Goal: Information Seeking & Learning: Learn about a topic

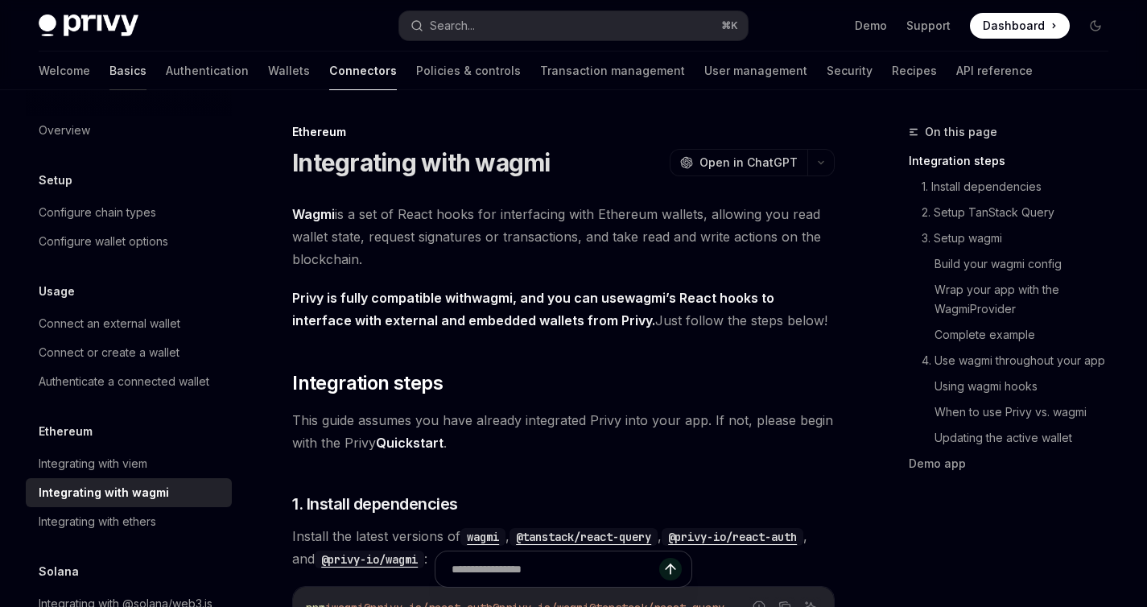
click at [109, 68] on link "Basics" at bounding box center [127, 71] width 37 height 39
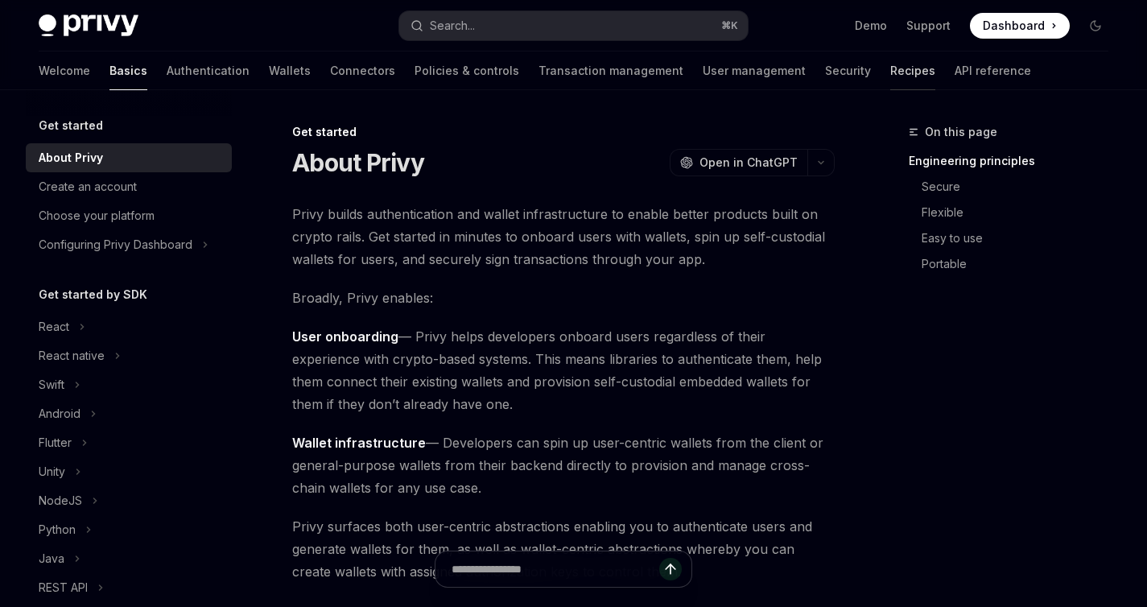
click at [890, 72] on link "Recipes" at bounding box center [912, 71] width 45 height 39
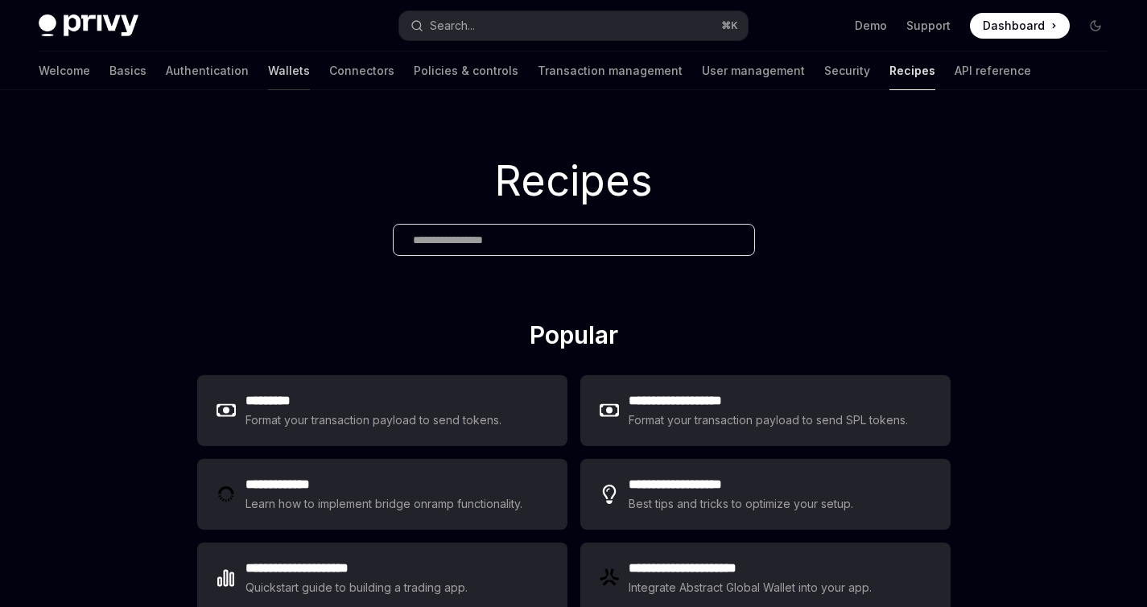
click at [268, 68] on link "Wallets" at bounding box center [289, 71] width 42 height 39
type textarea "*"
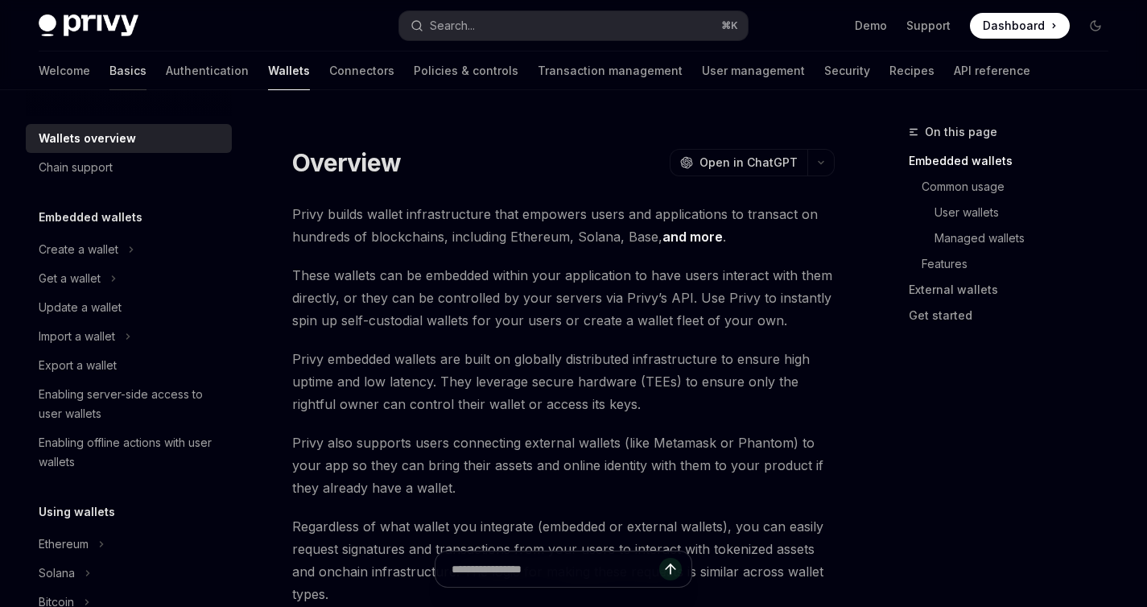
click at [109, 69] on link "Basics" at bounding box center [127, 71] width 37 height 39
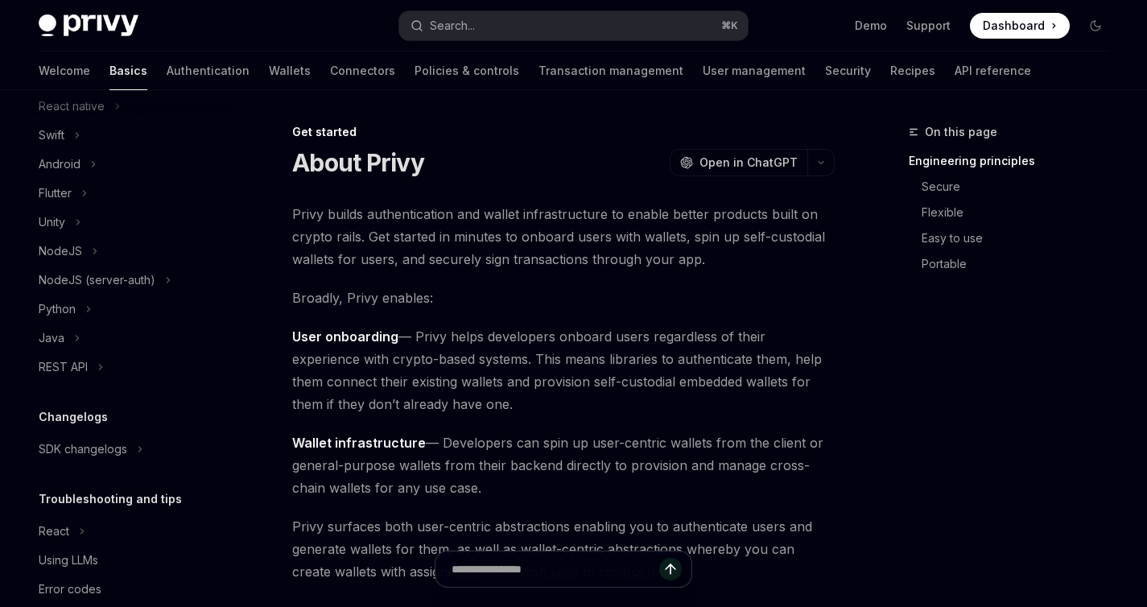
scroll to position [278, 0]
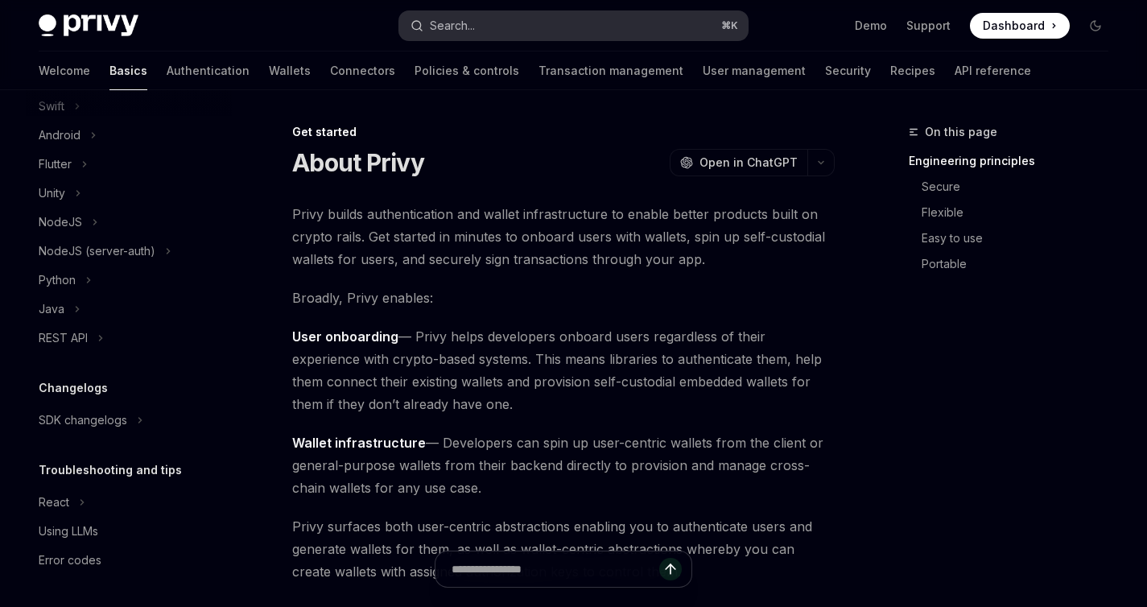
click at [452, 28] on div "Search..." at bounding box center [452, 25] width 45 height 19
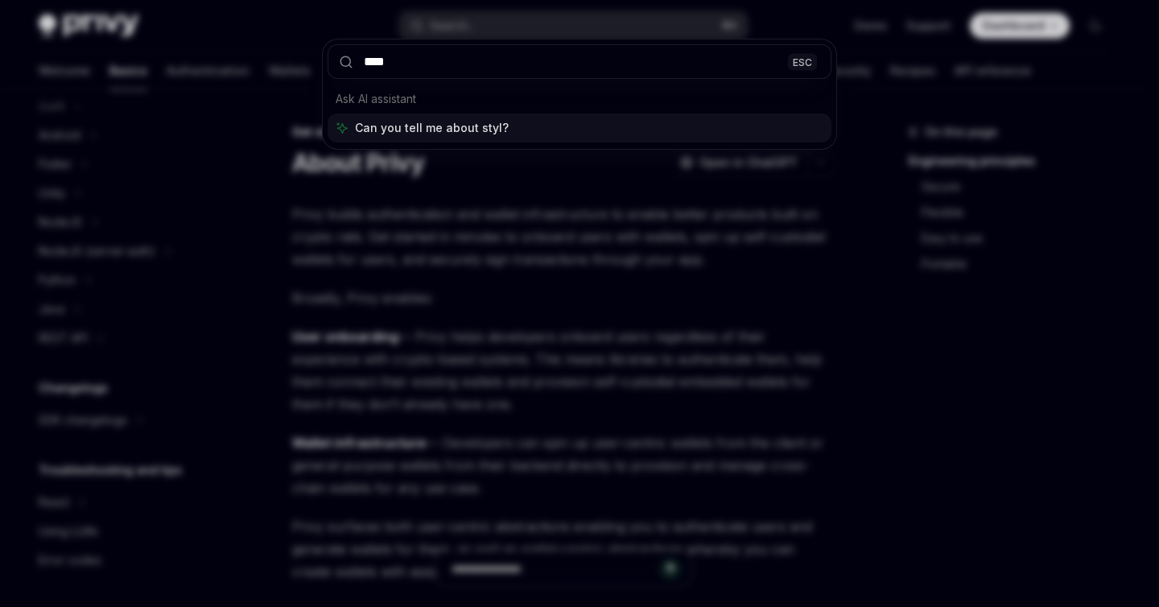
type input "*****"
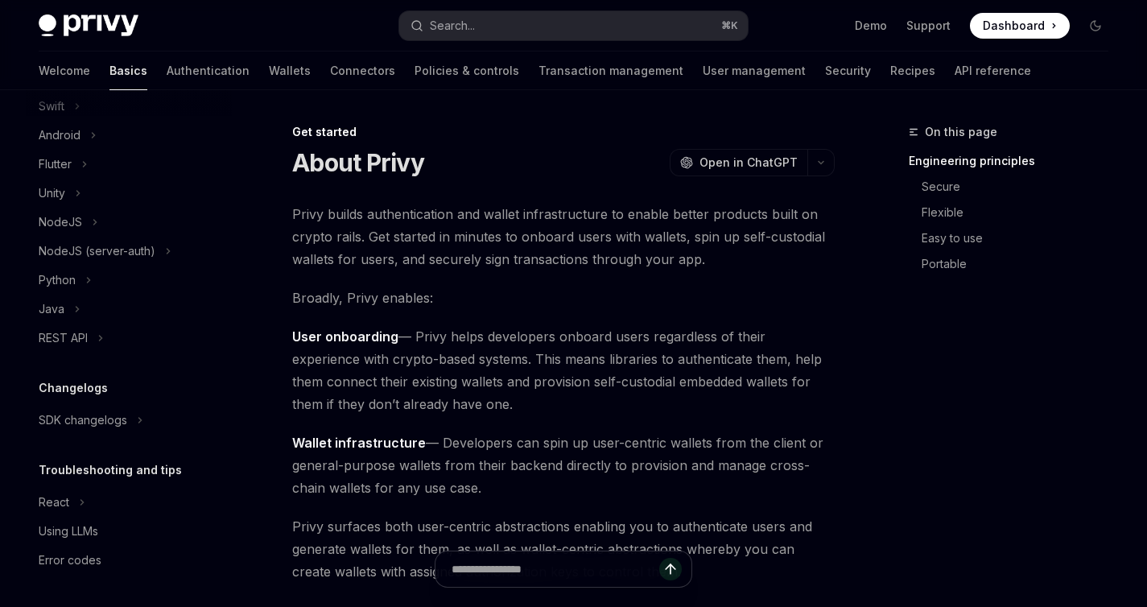
scroll to position [830, 0]
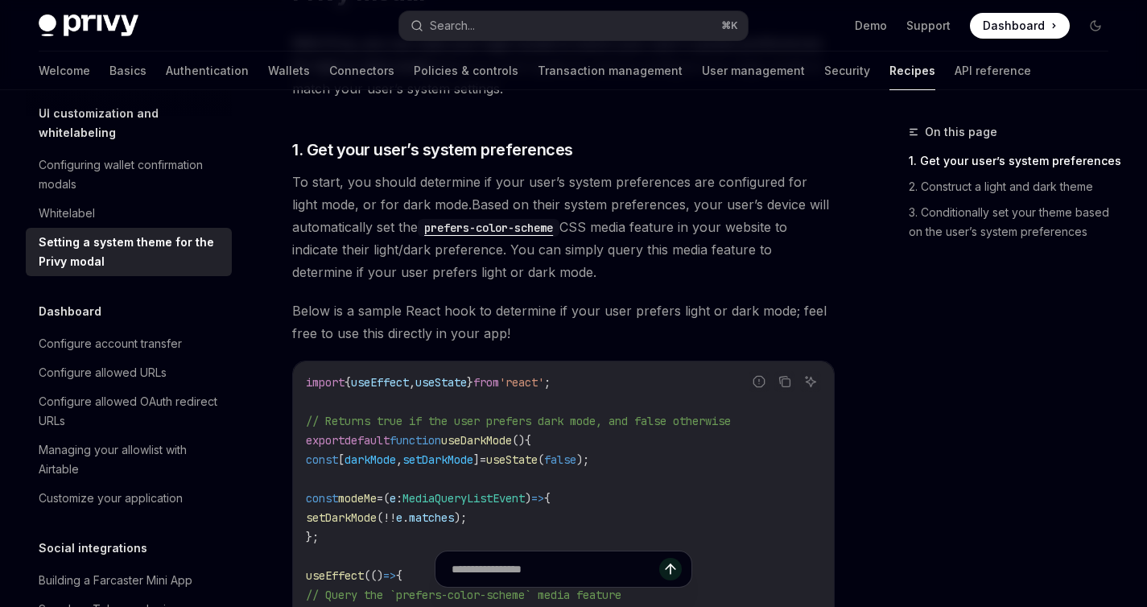
scroll to position [0, 0]
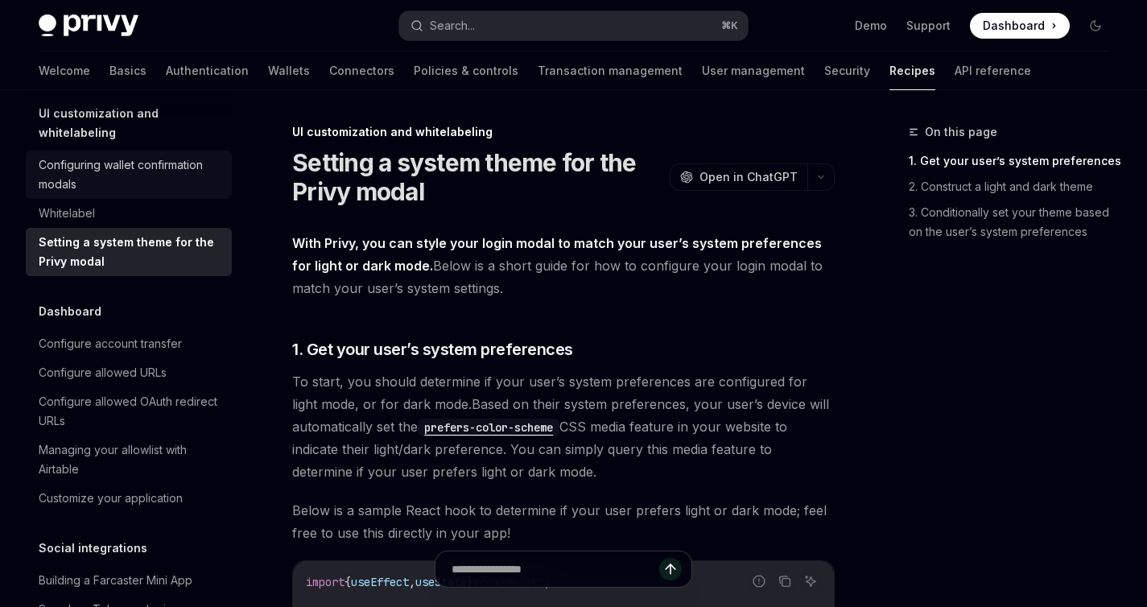
click at [93, 194] on div "Configuring wallet confirmation modals" at bounding box center [131, 174] width 184 height 39
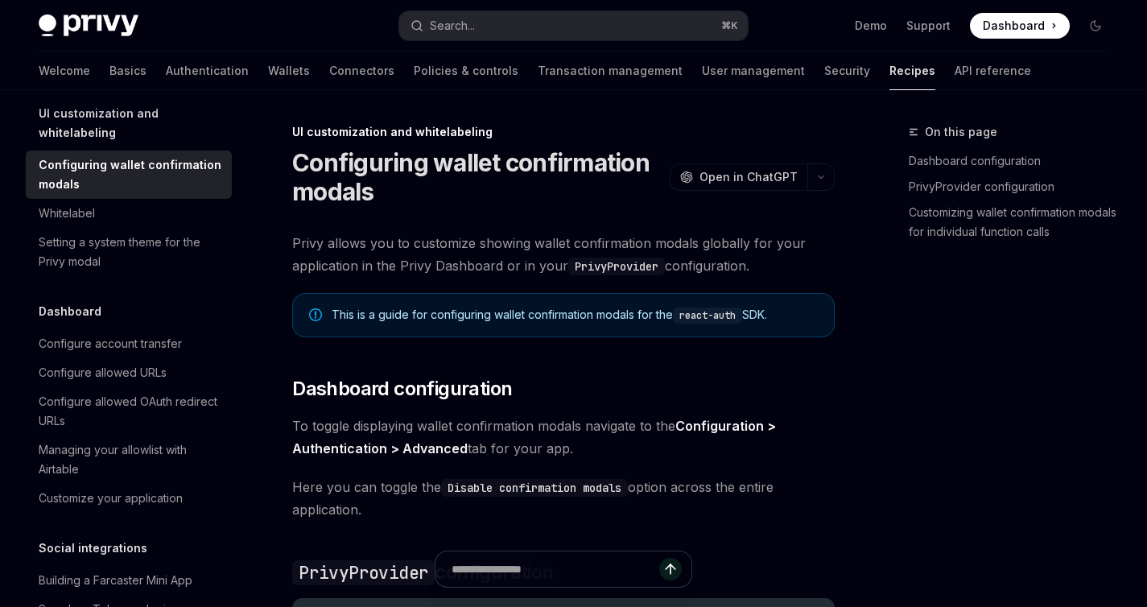
type textarea "*"
click at [478, 35] on button "Search... ⌘ K" at bounding box center [573, 25] width 348 height 29
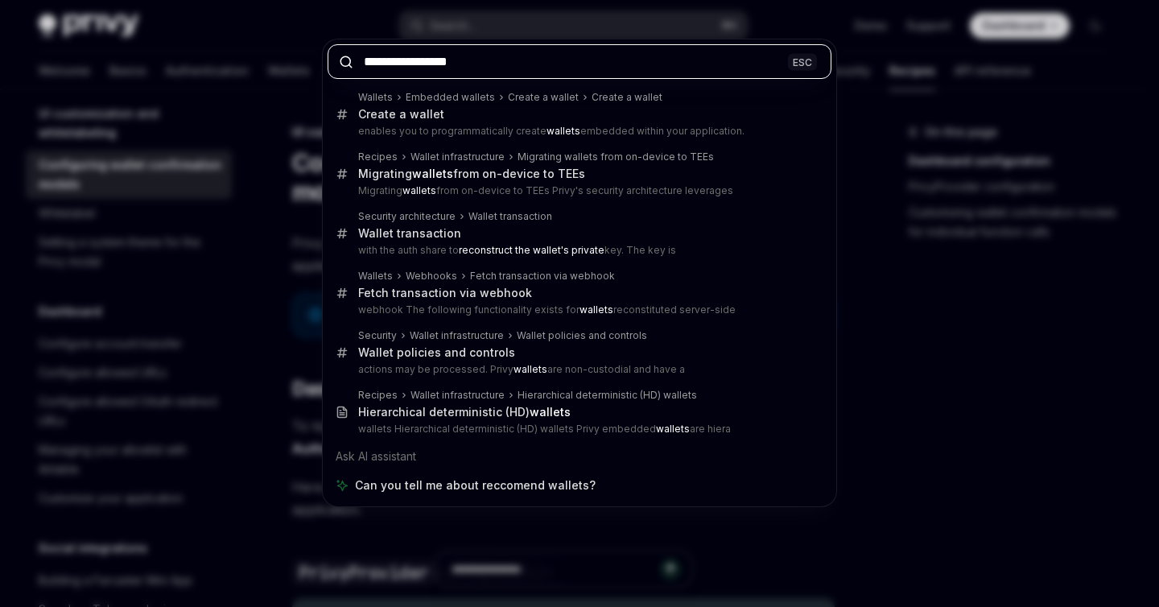
paste input "text"
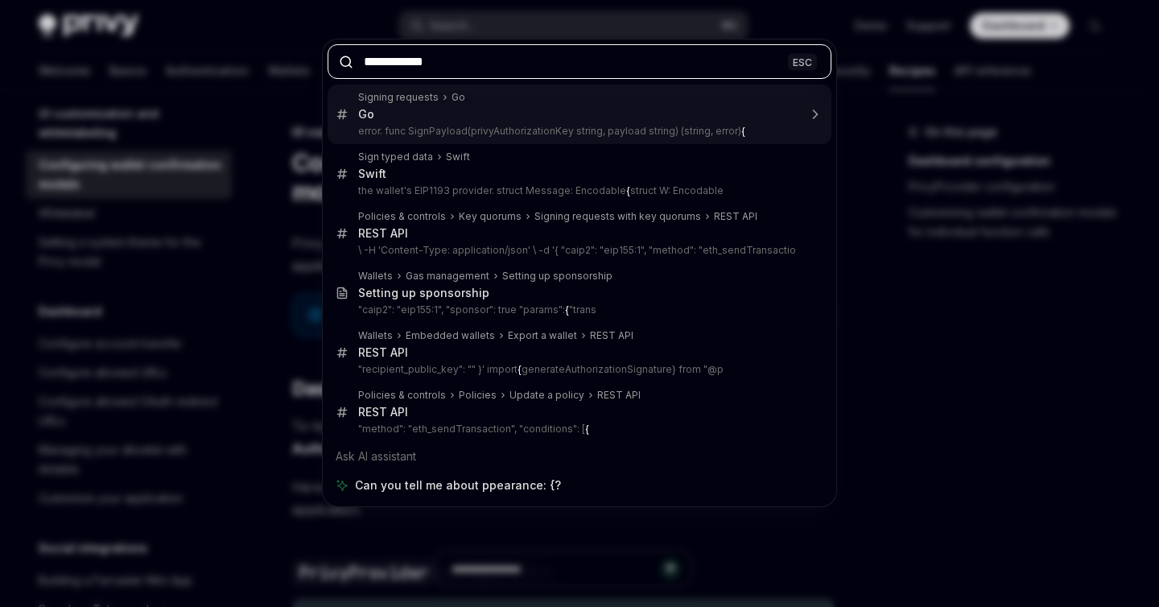
click at [365, 64] on input "**********" at bounding box center [580, 61] width 504 height 35
type input "**********"
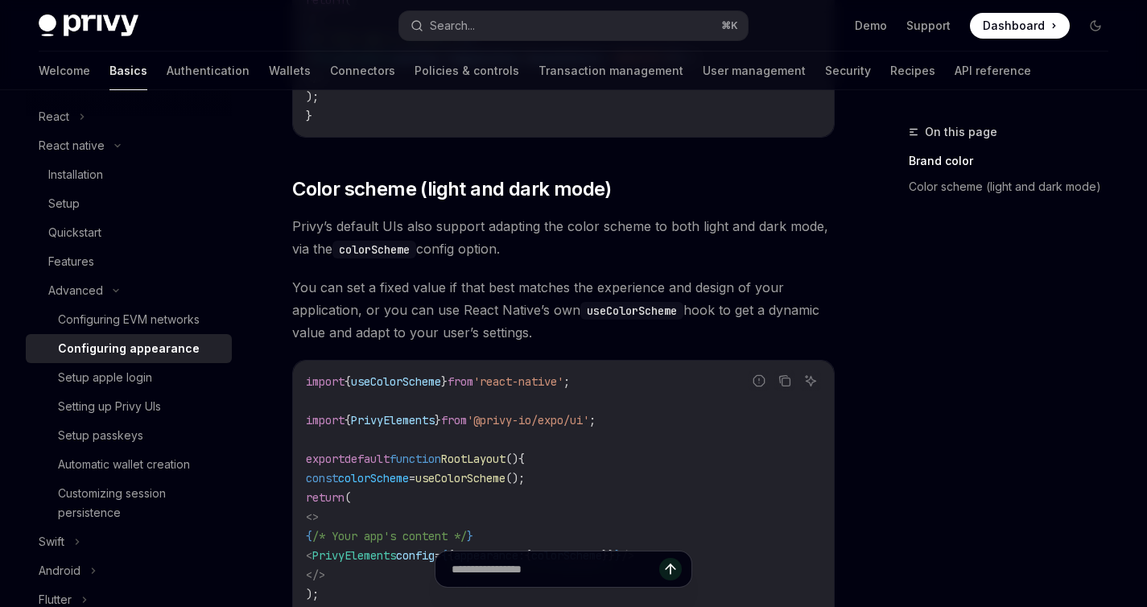
scroll to position [549, 0]
click at [122, 408] on div "Setting up Privy UIs" at bounding box center [109, 406] width 103 height 19
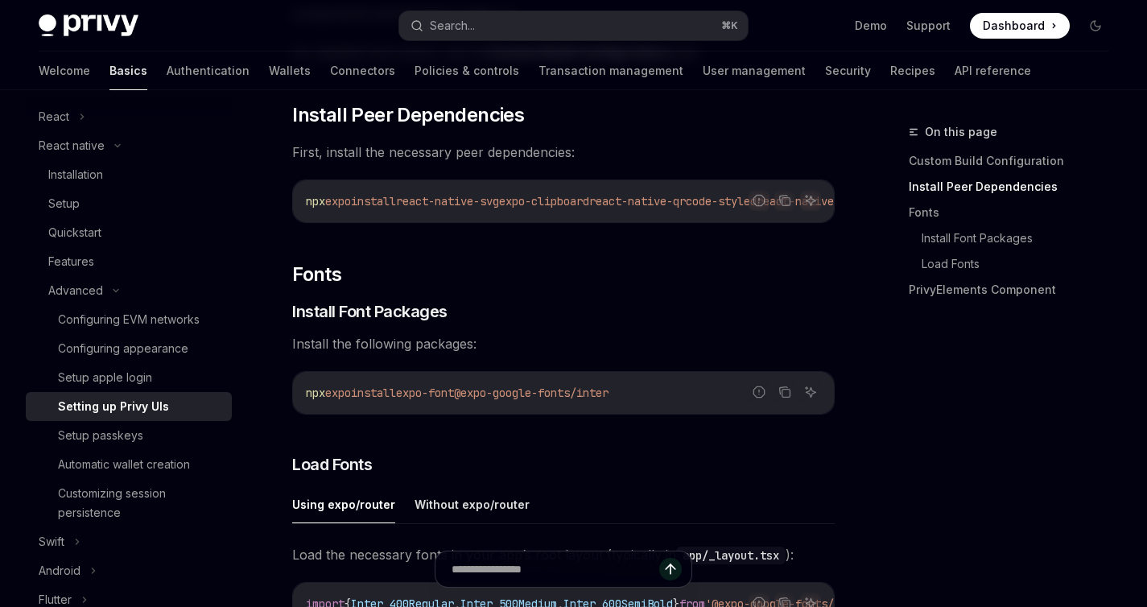
scroll to position [371, 0]
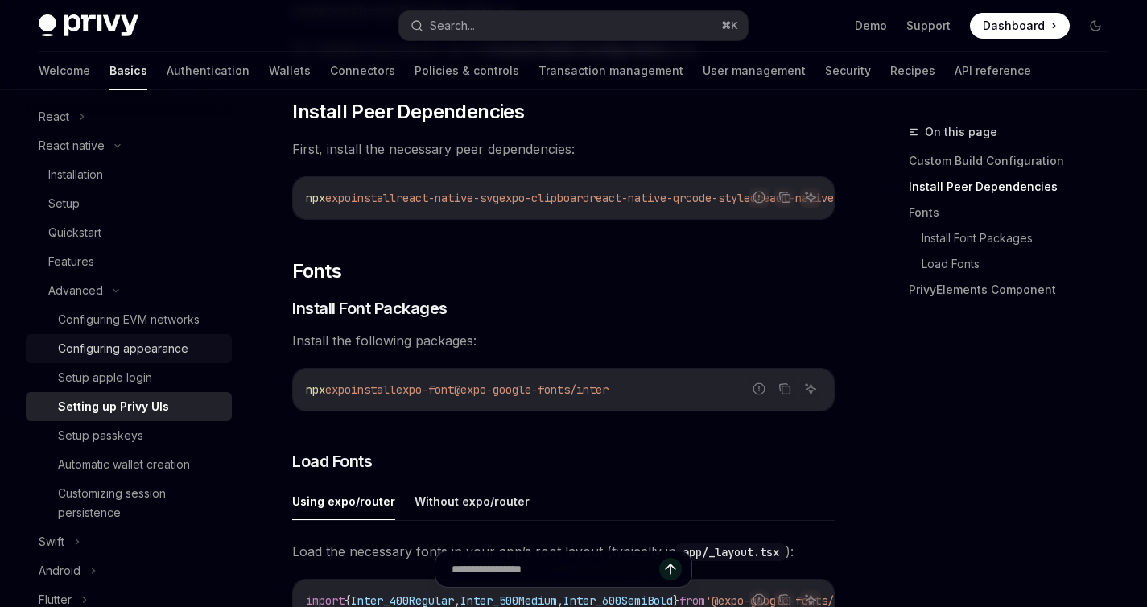
click at [97, 348] on div "Configuring appearance" at bounding box center [123, 348] width 130 height 19
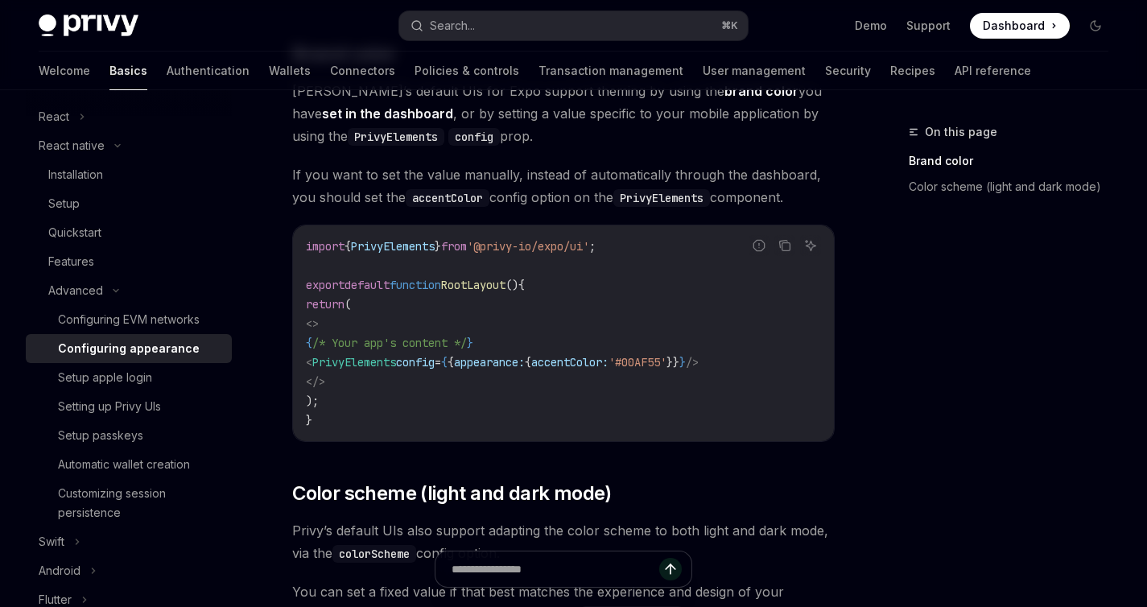
scroll to position [248, 0]
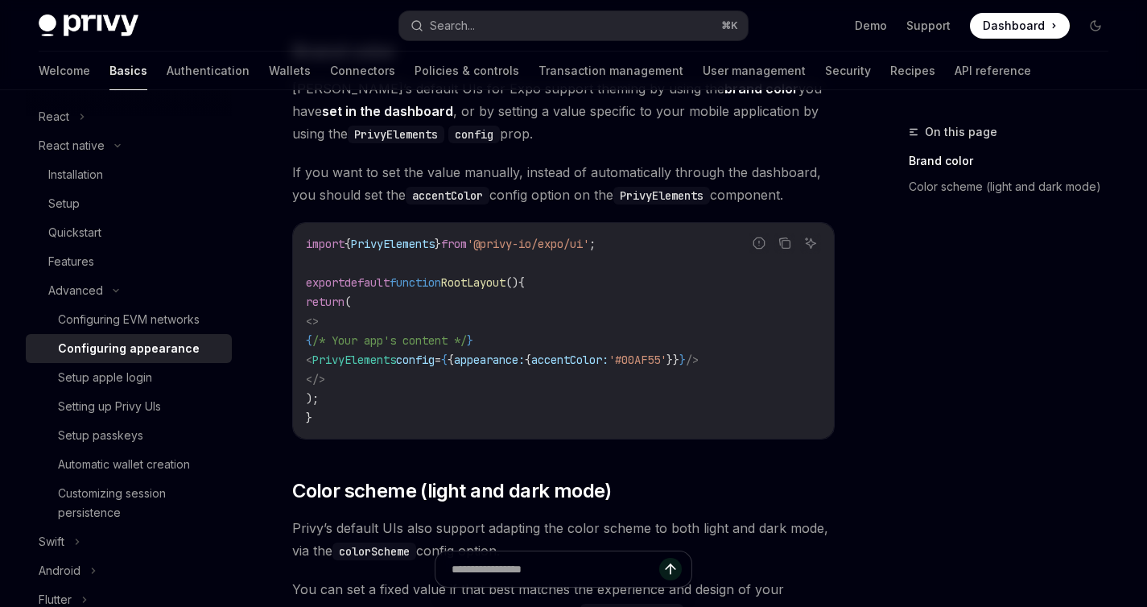
click at [448, 126] on code "config" at bounding box center [474, 135] width 52 height 18
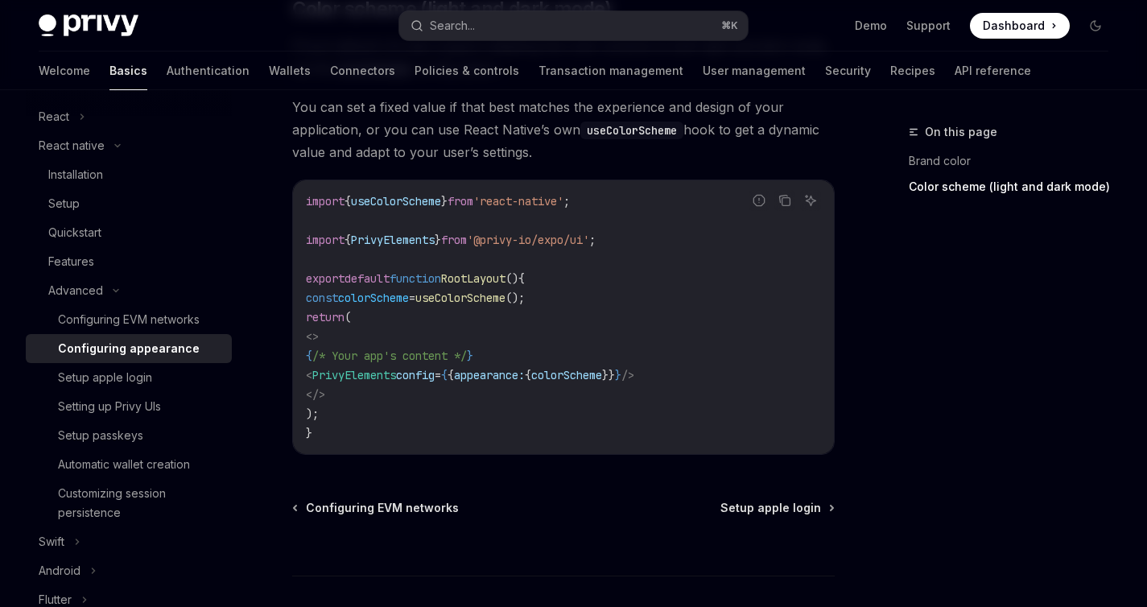
scroll to position [815, 0]
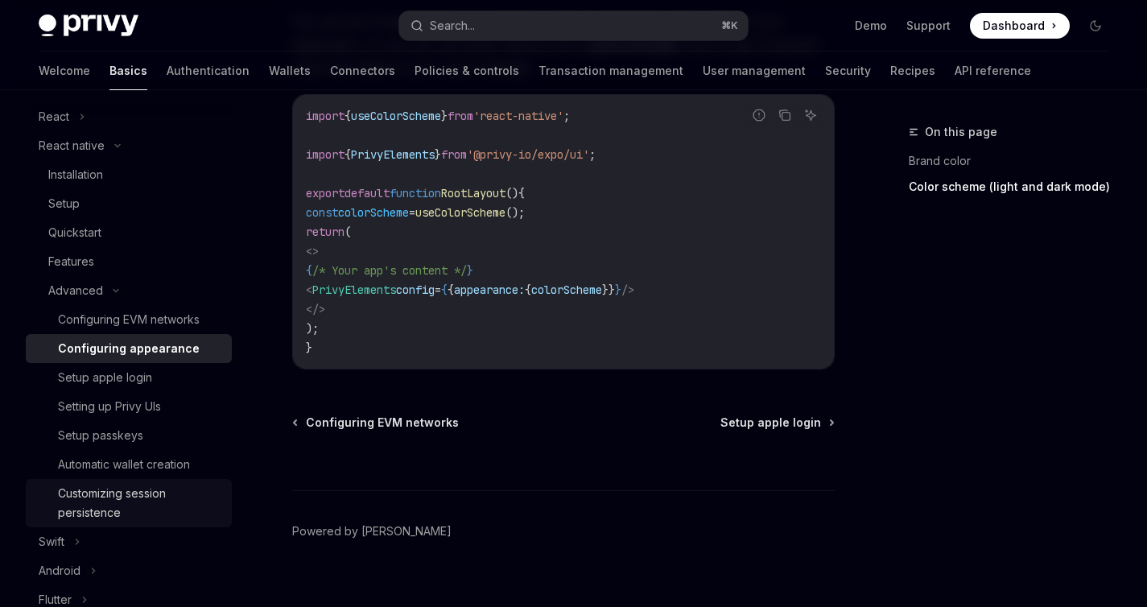
click at [100, 506] on div "Customizing session persistence" at bounding box center [140, 503] width 164 height 39
type textarea "*"
